Goal: Task Accomplishment & Management: Use online tool/utility

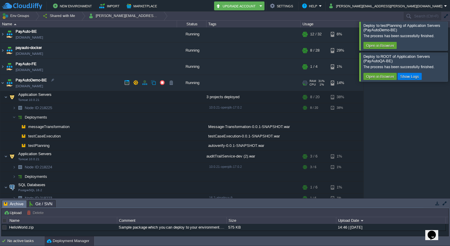
scroll to position [1, 0]
click at [2, 83] on img at bounding box center [2, 83] width 5 height 16
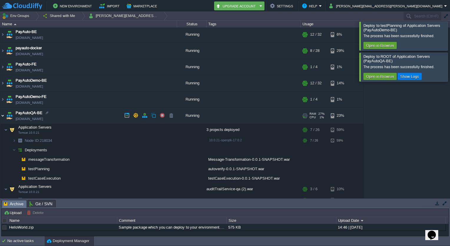
click at [1, 114] on img at bounding box center [2, 116] width 5 height 16
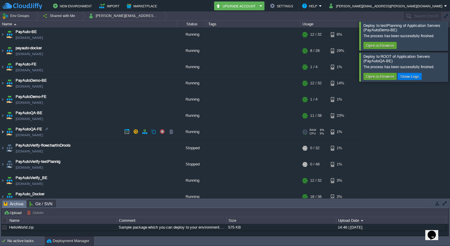
click at [4, 132] on img at bounding box center [2, 132] width 5 height 16
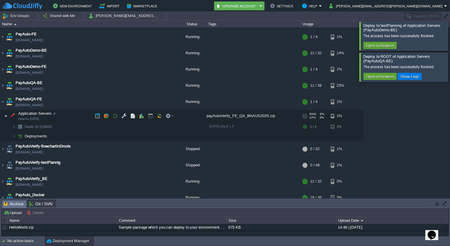
scroll to position [32, 0]
click at [14, 135] on img at bounding box center [14, 135] width 4 height 9
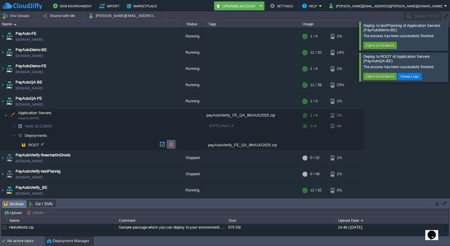
click at [168, 144] on td at bounding box center [171, 144] width 9 height 9
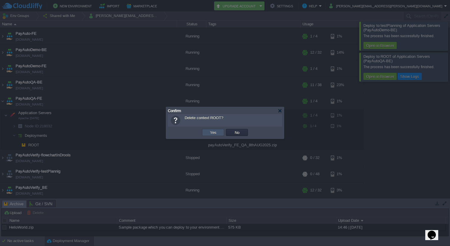
click at [210, 134] on button "Yes" at bounding box center [213, 132] width 10 height 5
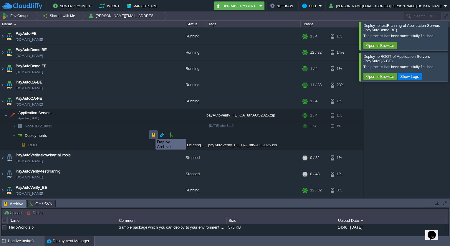
click at [151, 134] on button "button" at bounding box center [153, 134] width 5 height 5
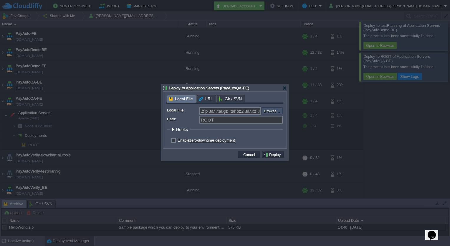
click at [272, 108] on input "file" at bounding box center [245, 110] width 75 height 7
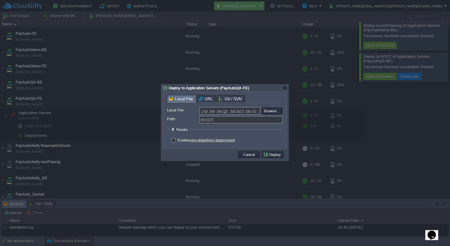
type input "C:\fakepath\[DATE].zip"
type input "[DATE].zip"
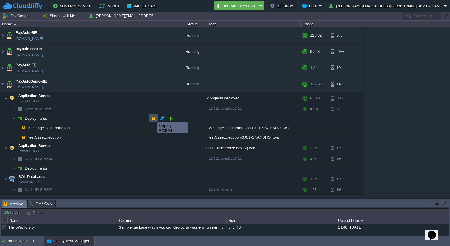
click at [153, 117] on button "button" at bounding box center [153, 117] width 5 height 5
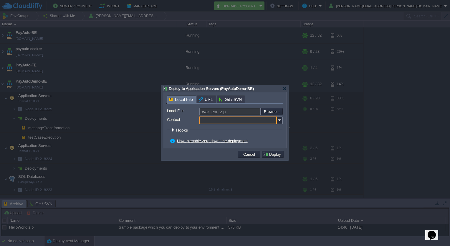
click at [226, 121] on input "Context:" at bounding box center [239, 120] width 78 height 8
type input "testPlanning"
click at [279, 113] on input "file" at bounding box center [245, 111] width 75 height 7
type input "C:\fakepath\autoverify-0.0.1-SNAPSHOT.war"
type input "autoverify-0.0.1-SNAPSHOT.war"
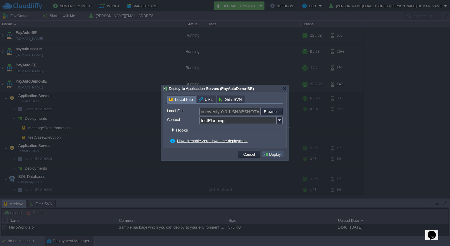
click at [273, 155] on button "Deploy" at bounding box center [273, 153] width 20 height 5
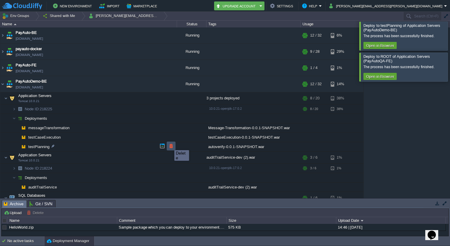
click at [170, 145] on button "button" at bounding box center [171, 145] width 5 height 5
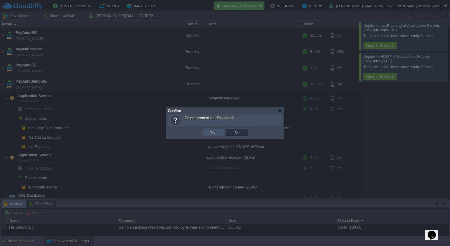
click at [210, 132] on button "Yes" at bounding box center [213, 132] width 10 height 5
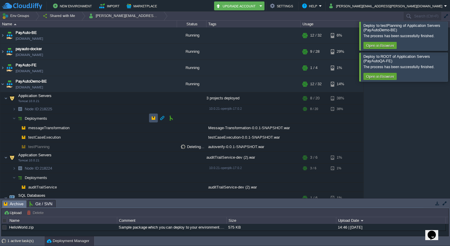
click at [151, 117] on button "button" at bounding box center [153, 117] width 5 height 5
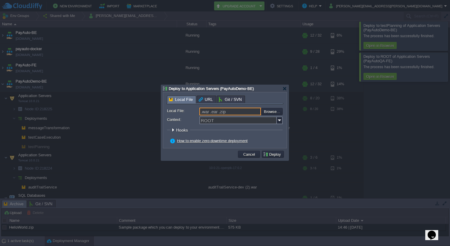
click at [217, 111] on input ".war .ear .zip" at bounding box center [231, 112] width 62 height 8
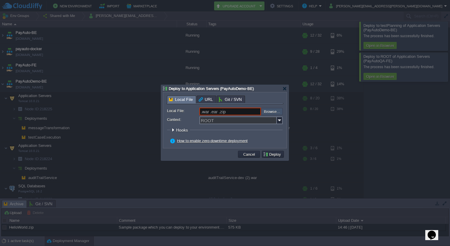
click at [272, 108] on input "file" at bounding box center [245, 111] width 75 height 7
type input "C:\fakepath\autoverify-0.0.1-SNAPSHOT.war"
type input "autoverify-0.0.1-SNAPSHOT.war"
click at [271, 154] on button "Deploy" at bounding box center [273, 153] width 20 height 5
